Goal: Transaction & Acquisition: Purchase product/service

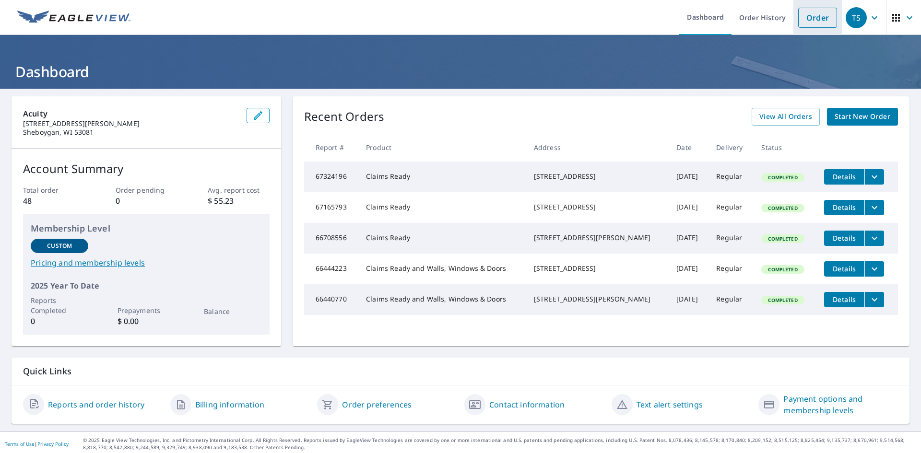
click at [821, 19] on link "Order" at bounding box center [817, 18] width 39 height 20
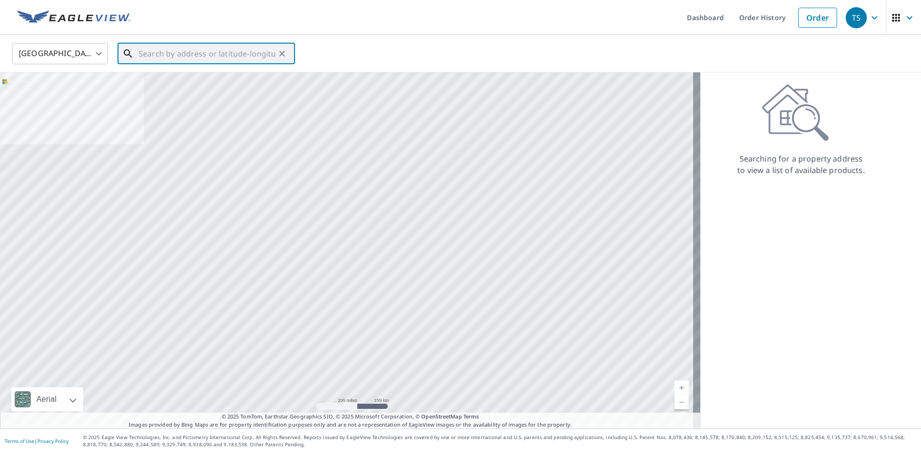
click at [152, 50] on input "text" at bounding box center [207, 53] width 137 height 27
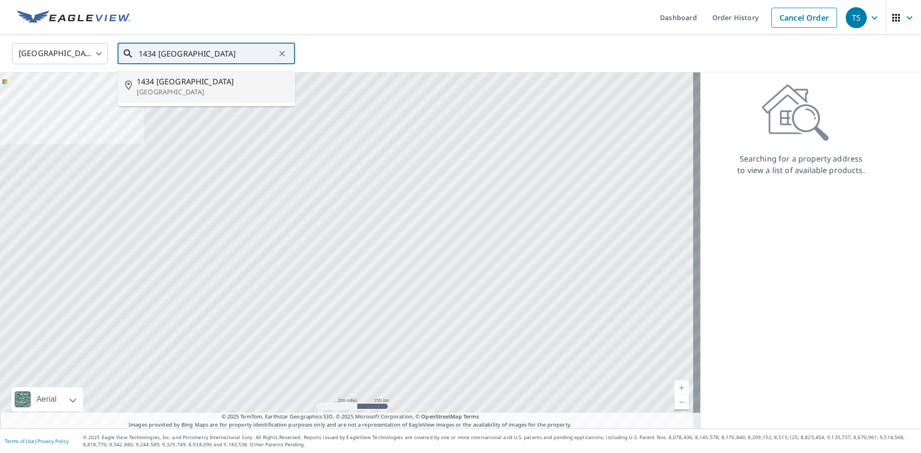
click at [205, 95] on p "[GEOGRAPHIC_DATA]" at bounding box center [212, 92] width 151 height 10
type input "[STREET_ADDRESS]"
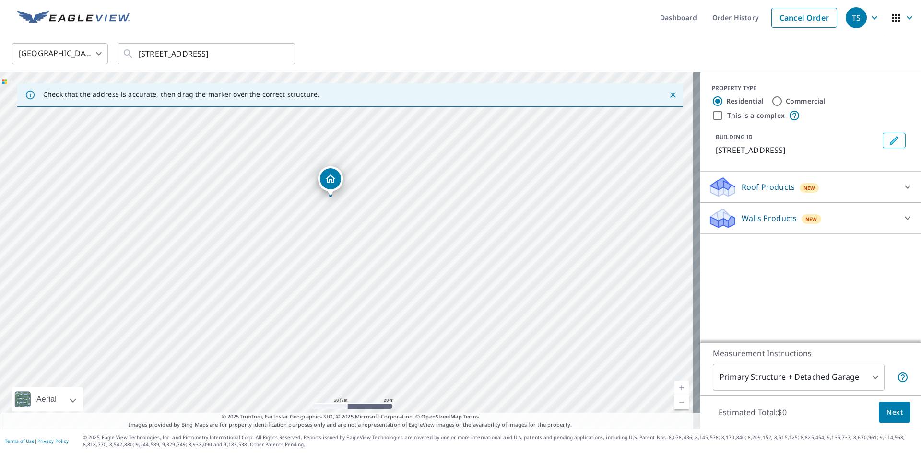
click at [901, 188] on icon at bounding box center [907, 187] width 12 height 12
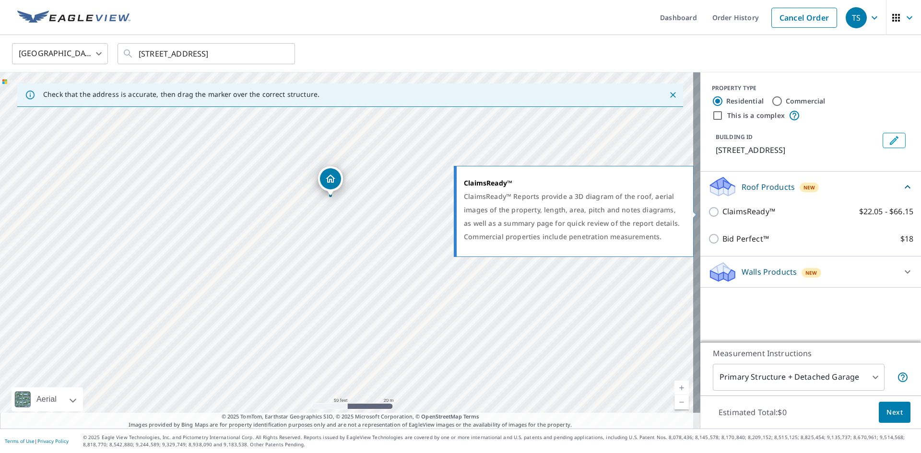
click at [726, 211] on p "ClaimsReady™" at bounding box center [748, 212] width 53 height 12
click at [722, 211] on input "ClaimsReady™ $22.05 - $66.15" at bounding box center [715, 212] width 14 height 12
checkbox input "true"
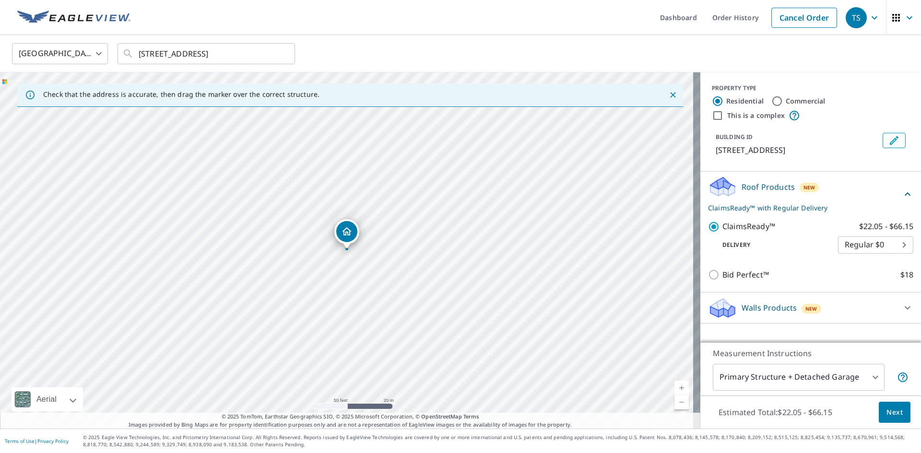
click at [886, 414] on span "Next" at bounding box center [894, 413] width 16 height 12
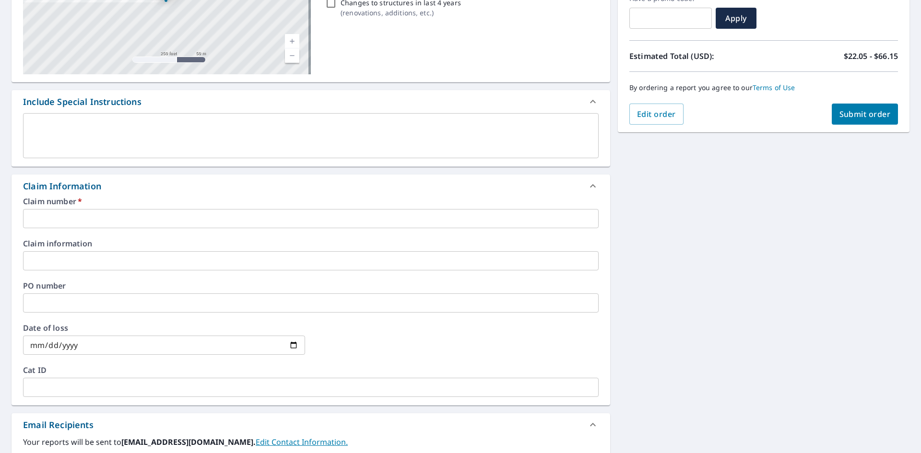
scroll to position [192, 0]
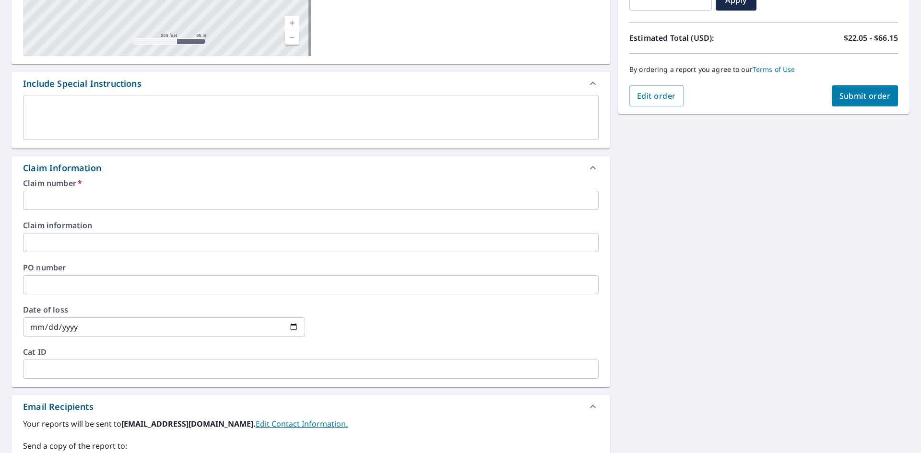
click at [50, 199] on input "text" at bounding box center [310, 200] width 575 height 19
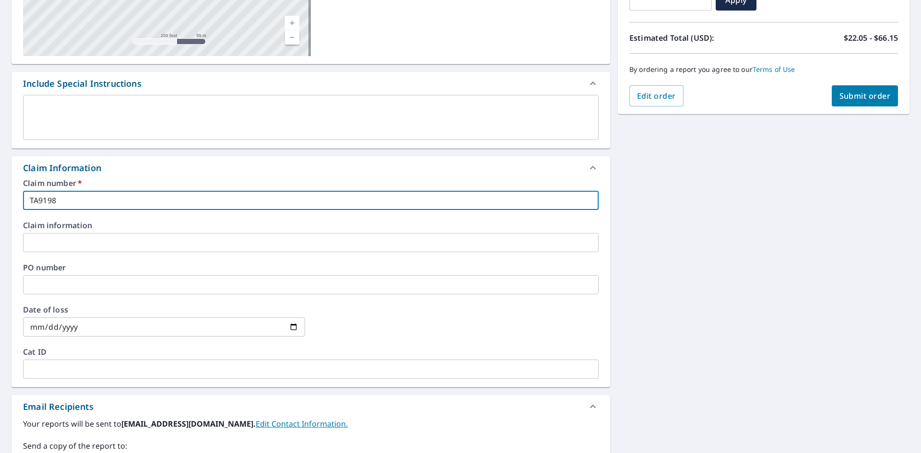
type input "TA9198"
click at [293, 326] on input "date" at bounding box center [164, 326] width 282 height 19
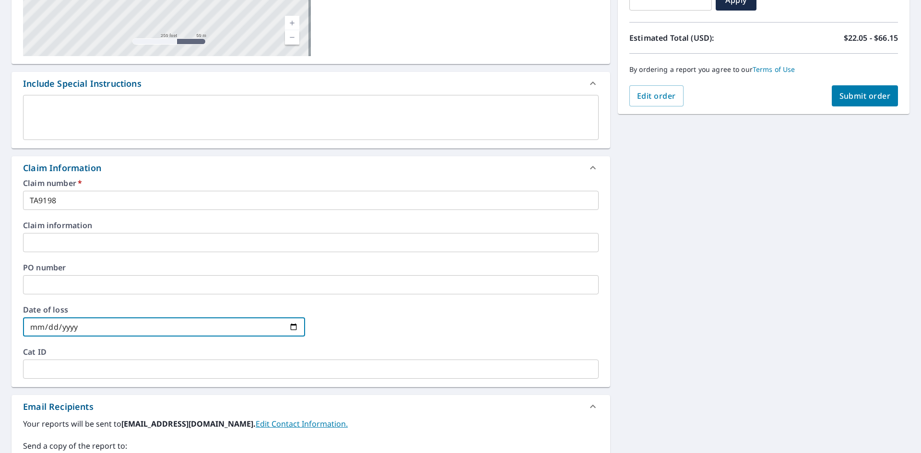
click at [293, 327] on input "date" at bounding box center [164, 326] width 282 height 19
type input "[DATE]"
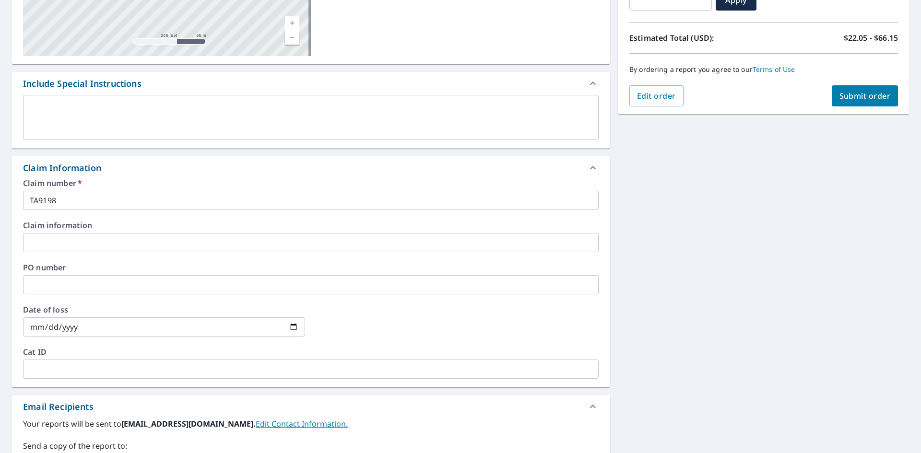
click at [369, 323] on div at bounding box center [457, 327] width 282 height 42
click at [856, 102] on button "Submit order" at bounding box center [864, 95] width 67 height 21
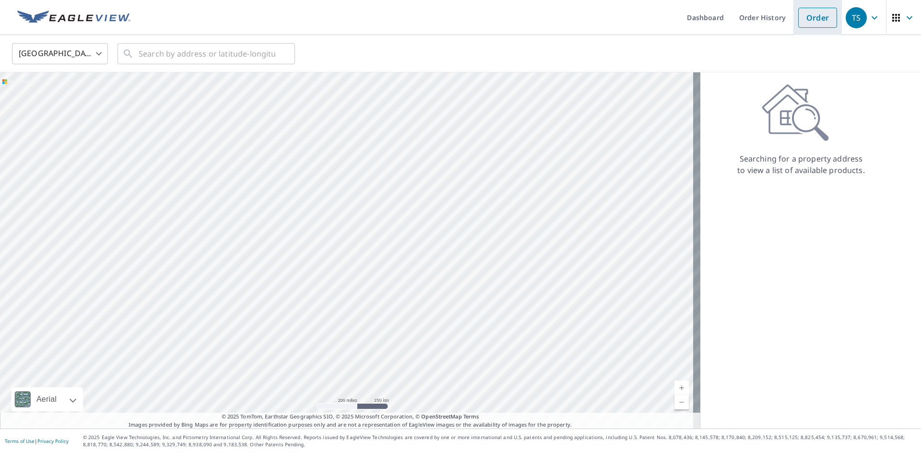
click at [807, 24] on link "Order" at bounding box center [817, 18] width 39 height 20
click at [708, 14] on link "Dashboard" at bounding box center [705, 17] width 52 height 35
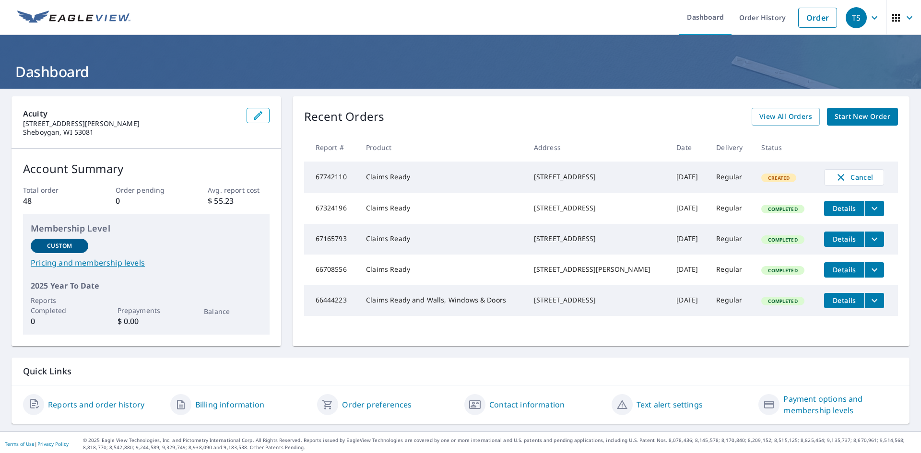
click at [458, 178] on td "Claims Ready" at bounding box center [442, 178] width 168 height 32
click at [541, 175] on div "[STREET_ADDRESS]" at bounding box center [597, 177] width 127 height 10
click at [774, 174] on td "Created" at bounding box center [784, 178] width 63 height 32
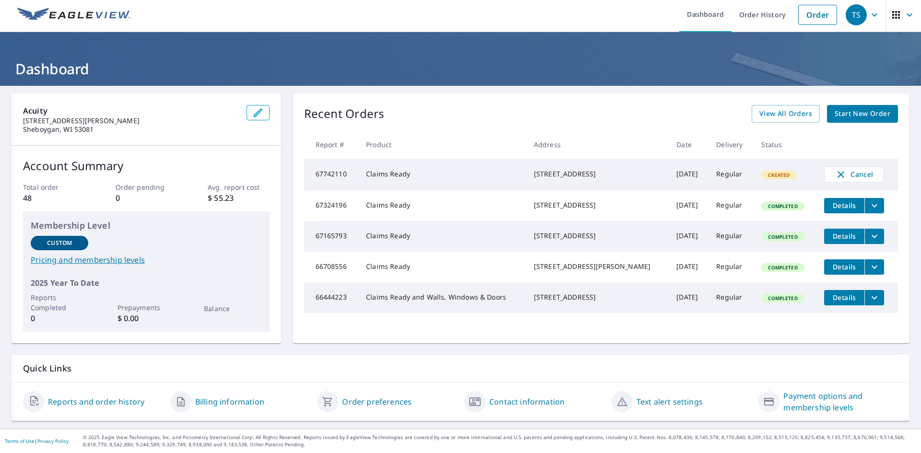
click at [340, 170] on td "67742110" at bounding box center [331, 175] width 55 height 32
click at [791, 115] on span "View All Orders" at bounding box center [785, 114] width 53 height 12
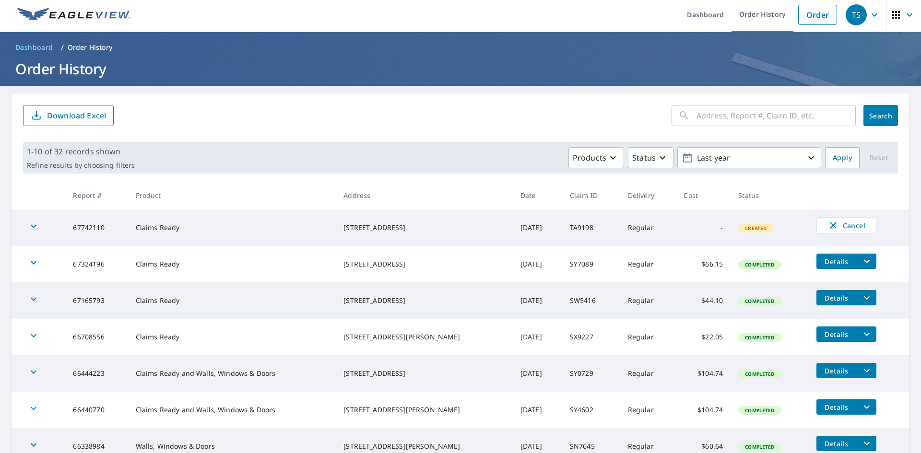
click at [36, 228] on icon "button" at bounding box center [34, 227] width 12 height 12
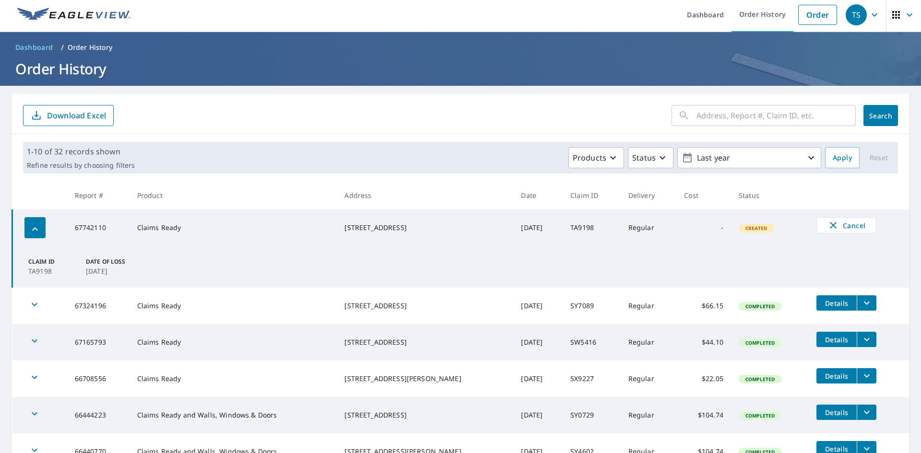
click at [36, 228] on icon "button" at bounding box center [35, 229] width 12 height 12
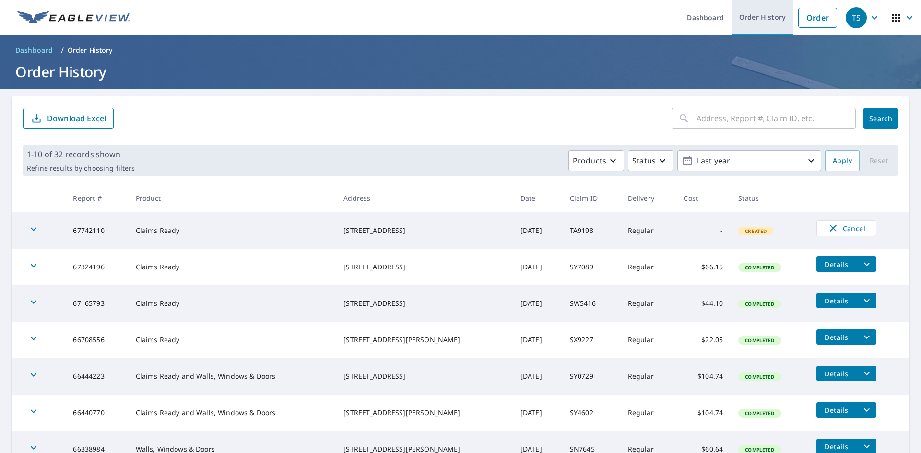
click at [760, 20] on link "Order History" at bounding box center [762, 17] width 62 height 35
click at [697, 23] on link "Dashboard" at bounding box center [705, 17] width 52 height 35
